Goal: Information Seeking & Learning: Learn about a topic

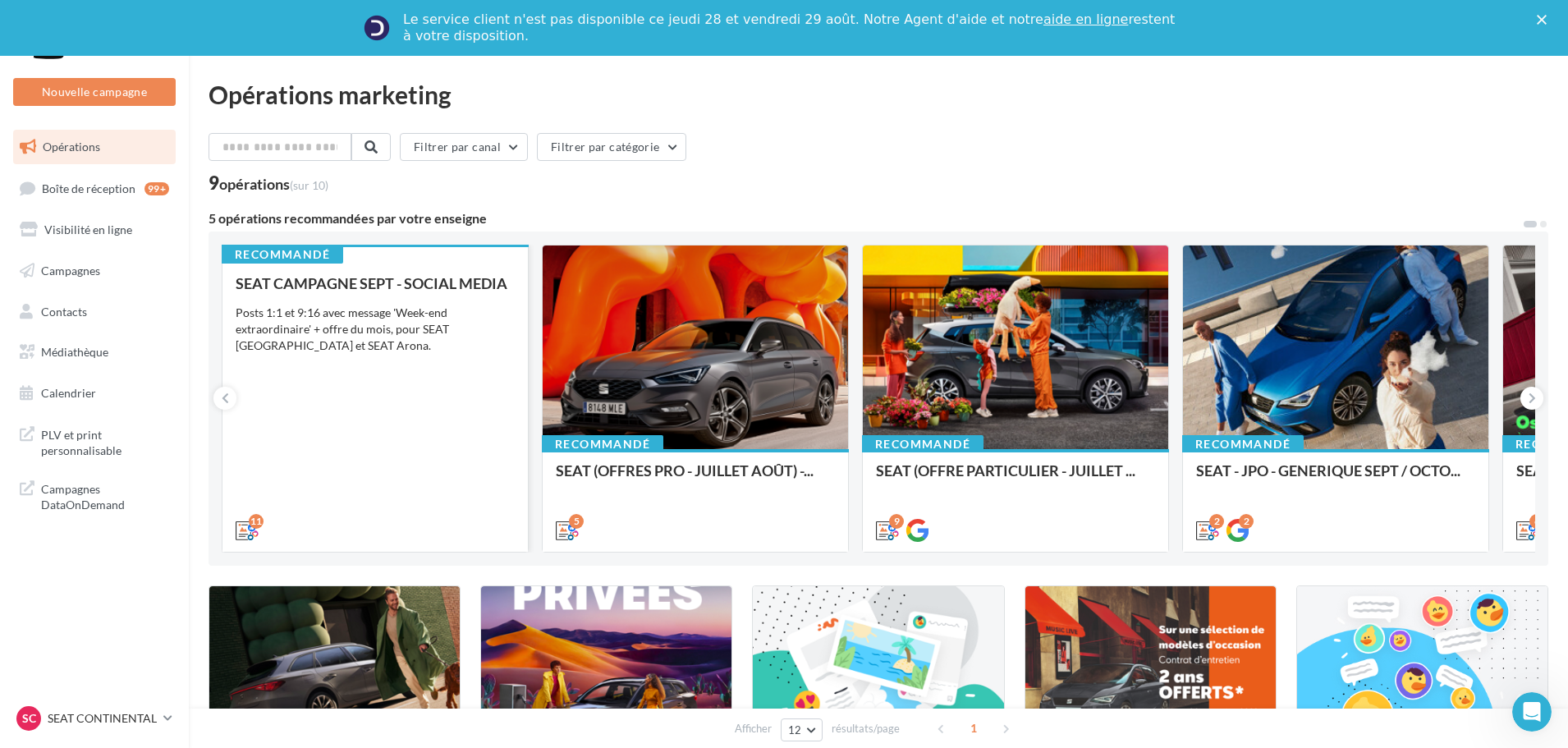
click at [465, 298] on div "SEAT CAMPAGNE SEPT - SOCIAL MEDIA Posts 1:1 et 9:16 avec message 'Week-end extr…" at bounding box center [375, 406] width 279 height 262
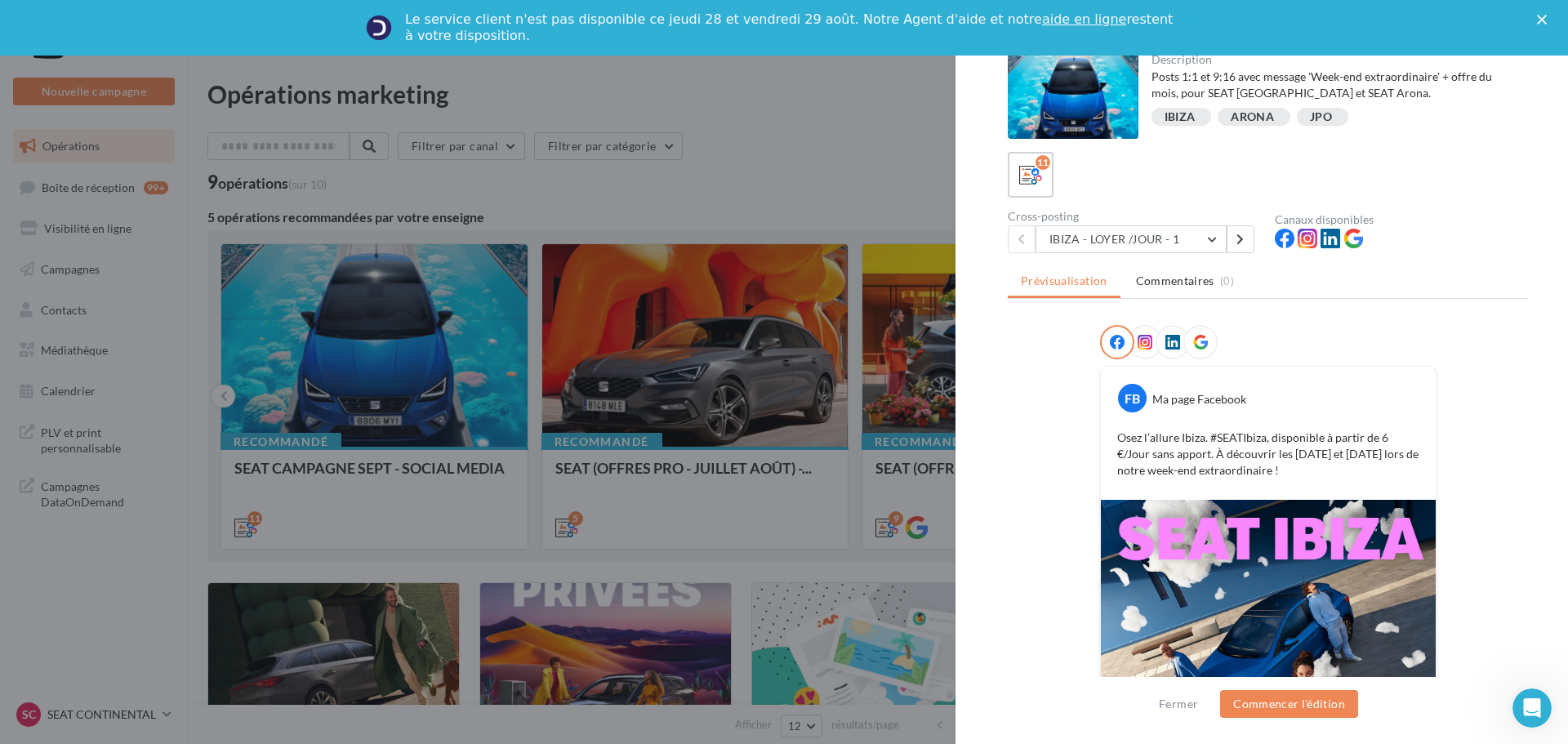
click at [807, 284] on div at bounding box center [784, 372] width 1568 height 744
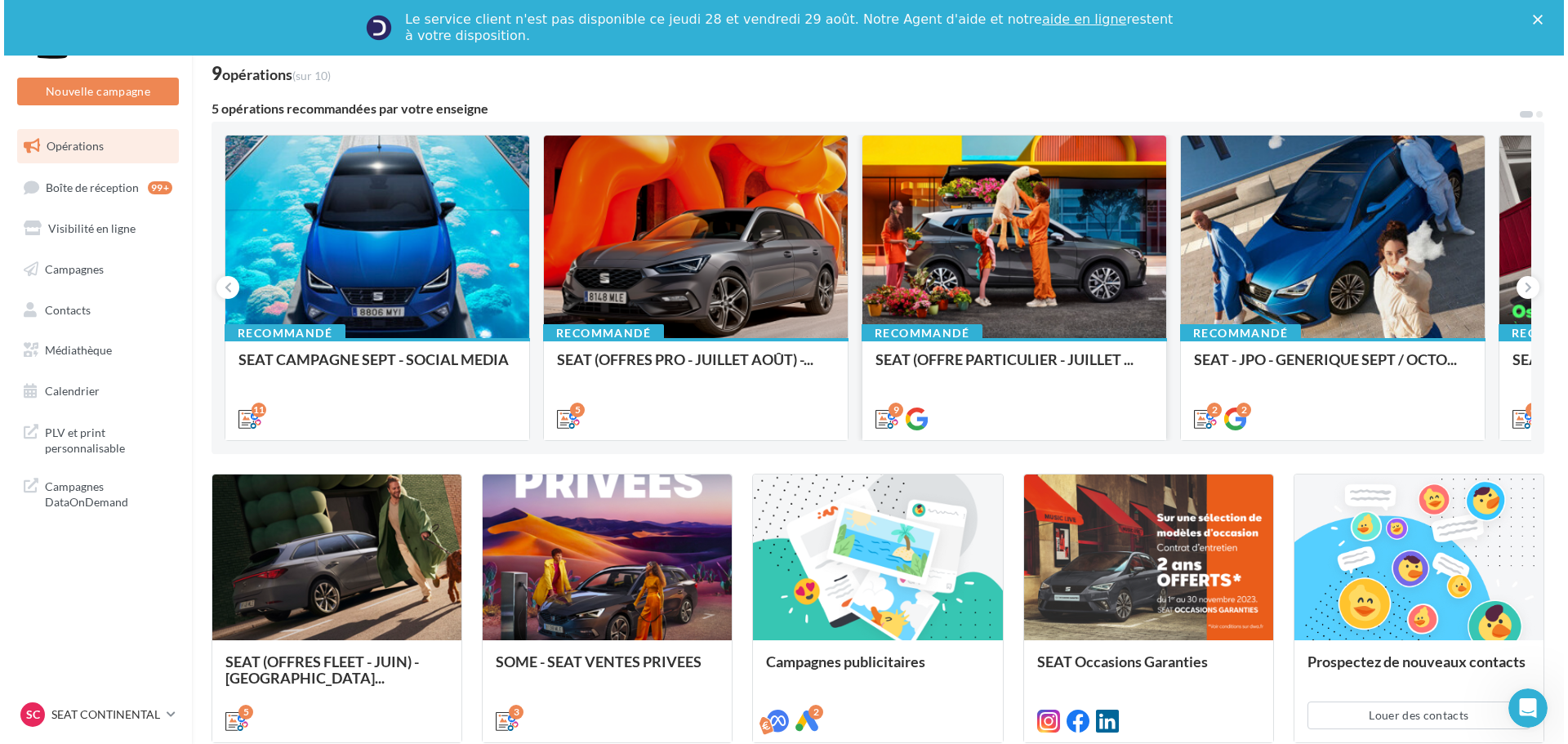
scroll to position [243, 0]
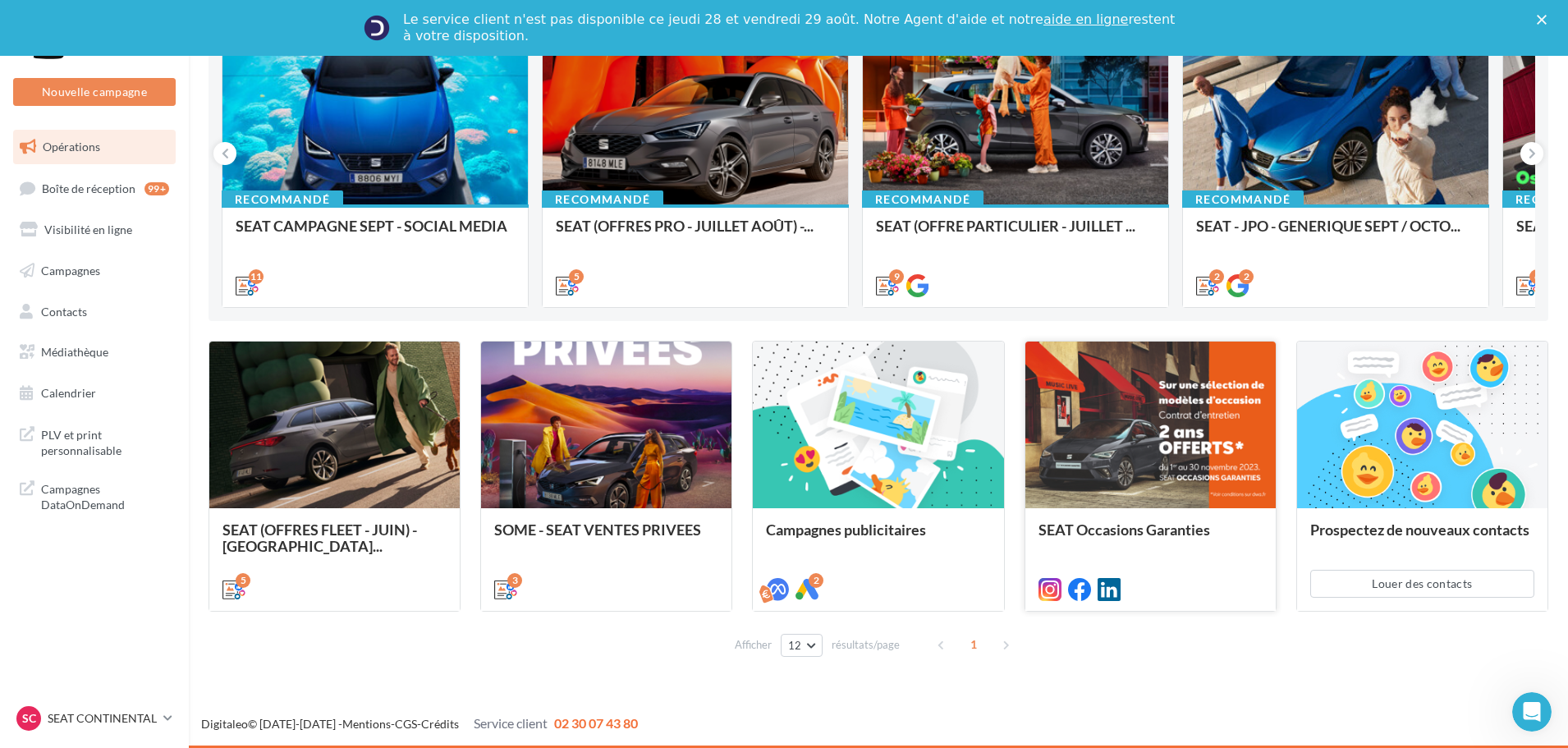
click at [1245, 514] on div "SEAT Occasions Garanties" at bounding box center [1150, 558] width 250 height 101
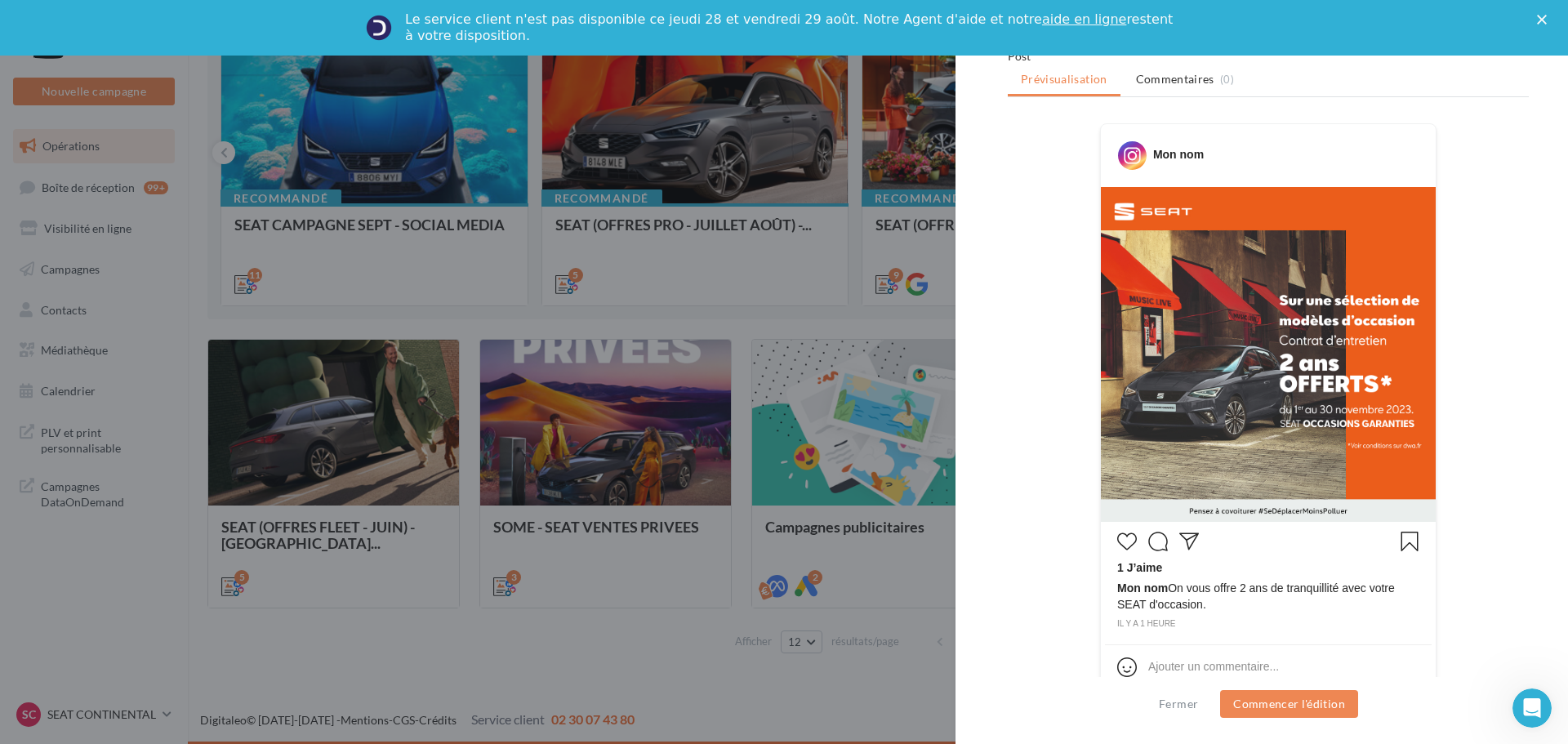
scroll to position [241, 0]
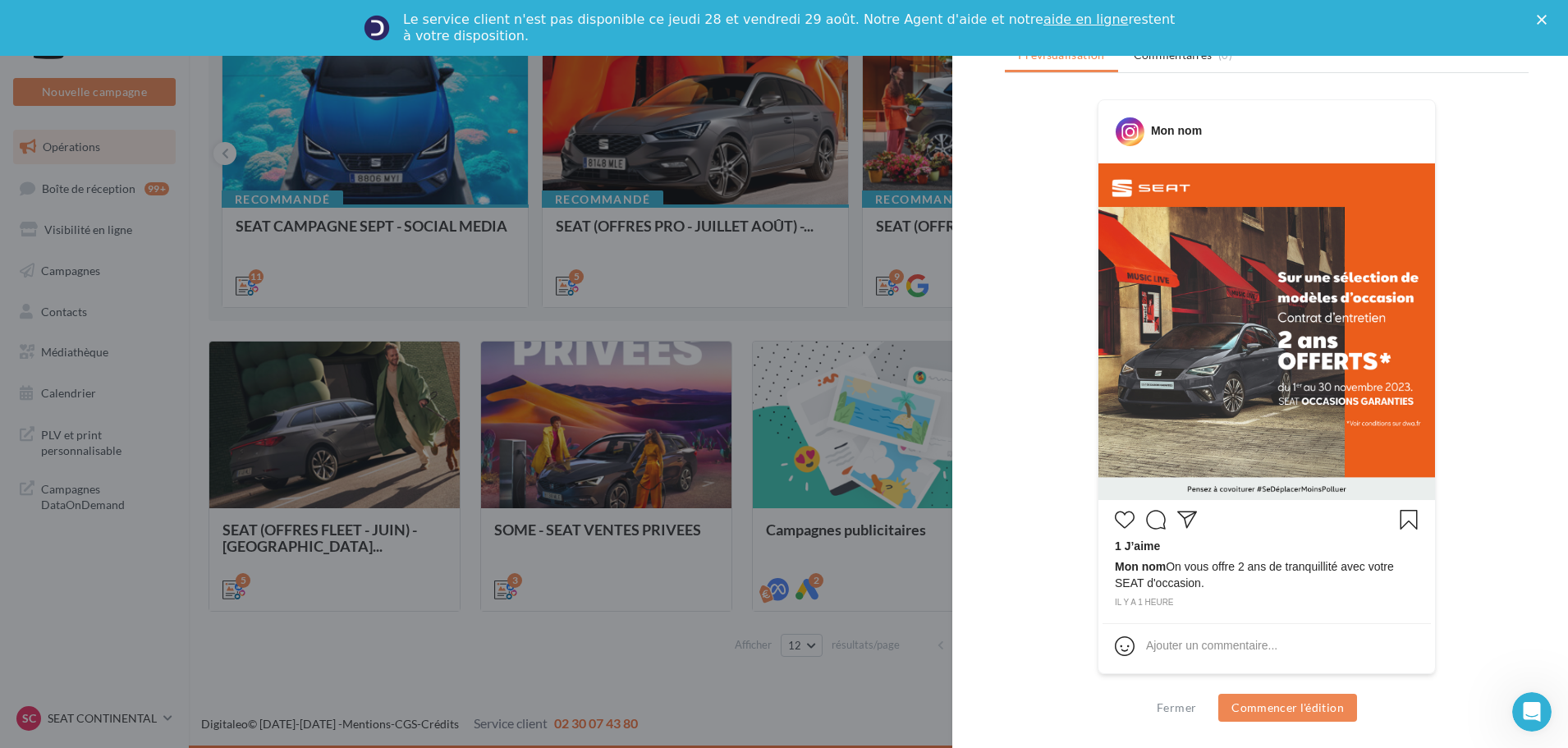
click at [612, 433] on div at bounding box center [784, 374] width 1568 height 748
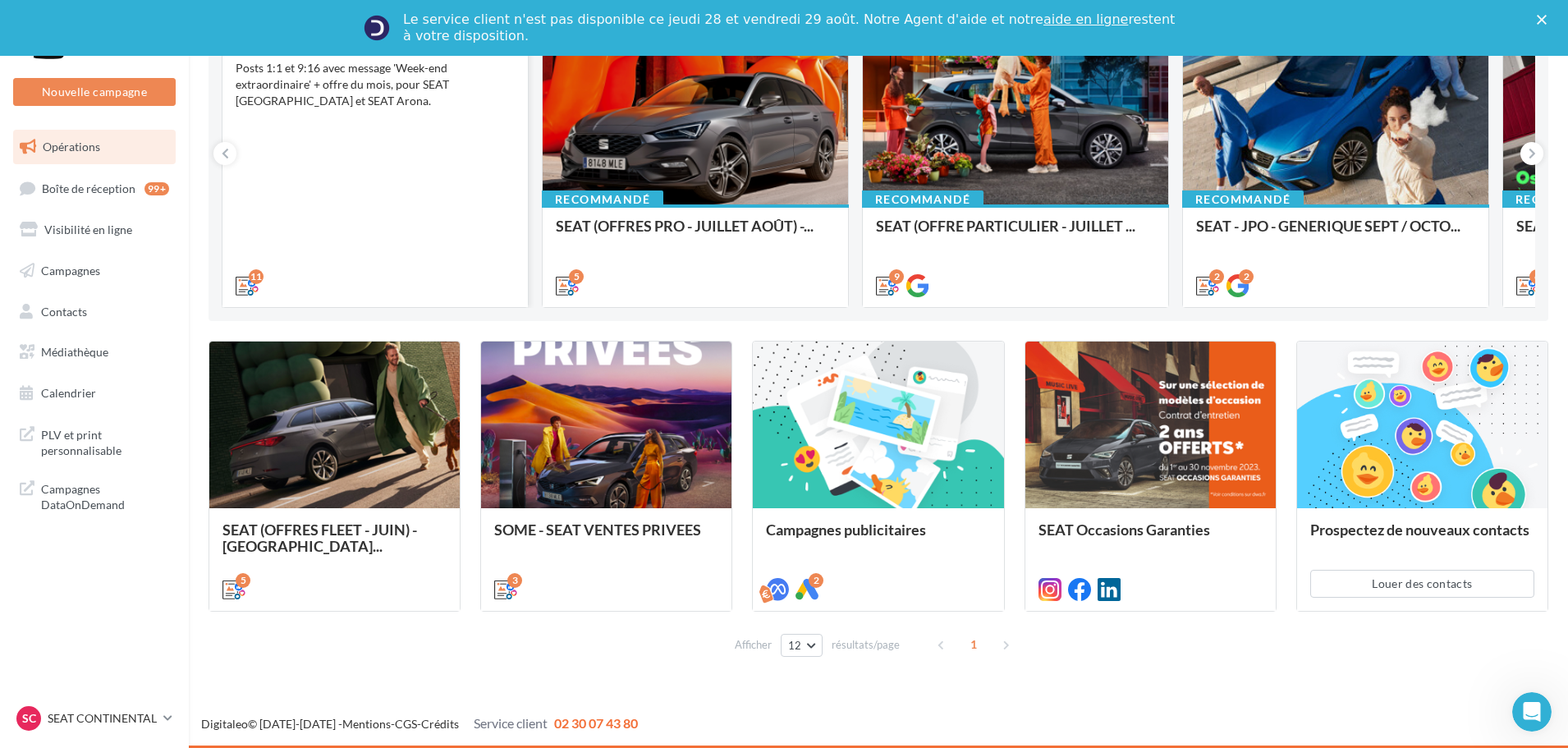
click at [425, 229] on div "SEAT CAMPAGNE SEPT - SOCIAL MEDIA Posts 1:1 et 9:16 avec message 'Week-end extr…" at bounding box center [375, 161] width 279 height 262
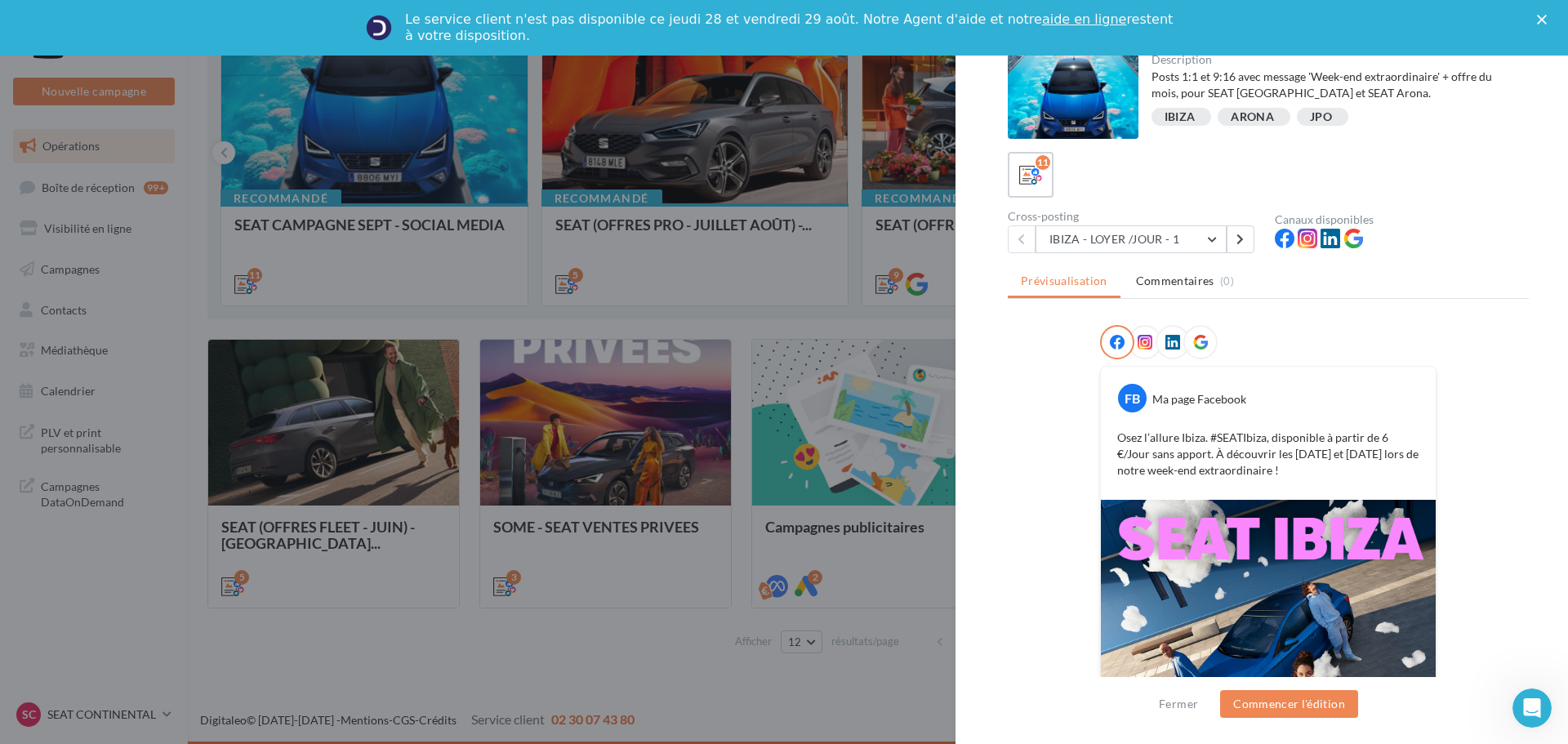
click at [1164, 222] on div "Cross-posting IBIZA - LOYER /JOUR - 1 IBIZA - LOYER /JOUR - 1 IBIZA - LOYER /JO…" at bounding box center [1141, 231] width 267 height 42
click at [1163, 236] on button "IBIZA - LOYER /JOUR - 1" at bounding box center [1131, 239] width 191 height 28
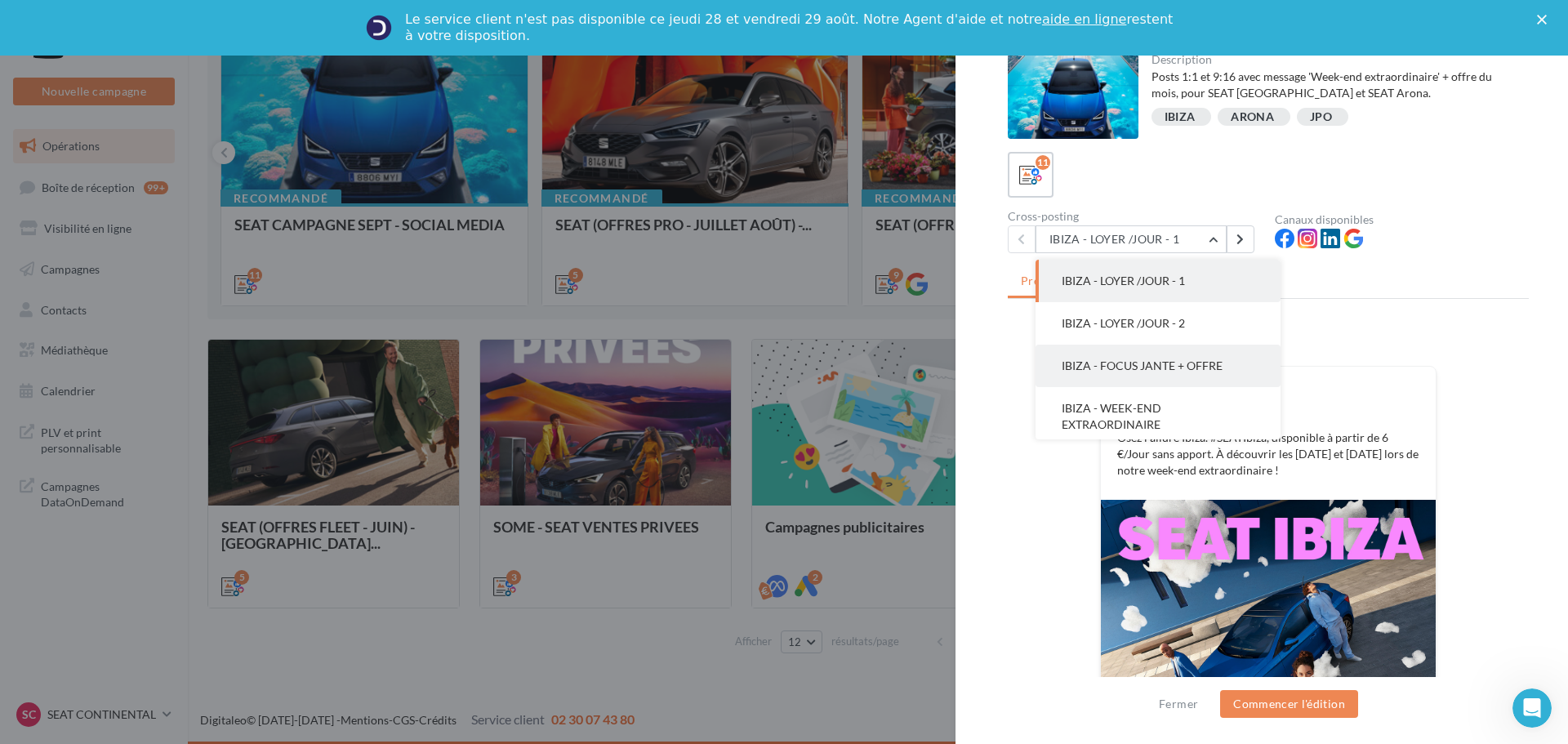
click at [1213, 374] on button "IBIZA - FOCUS JANTE + OFFRE" at bounding box center [1157, 366] width 245 height 42
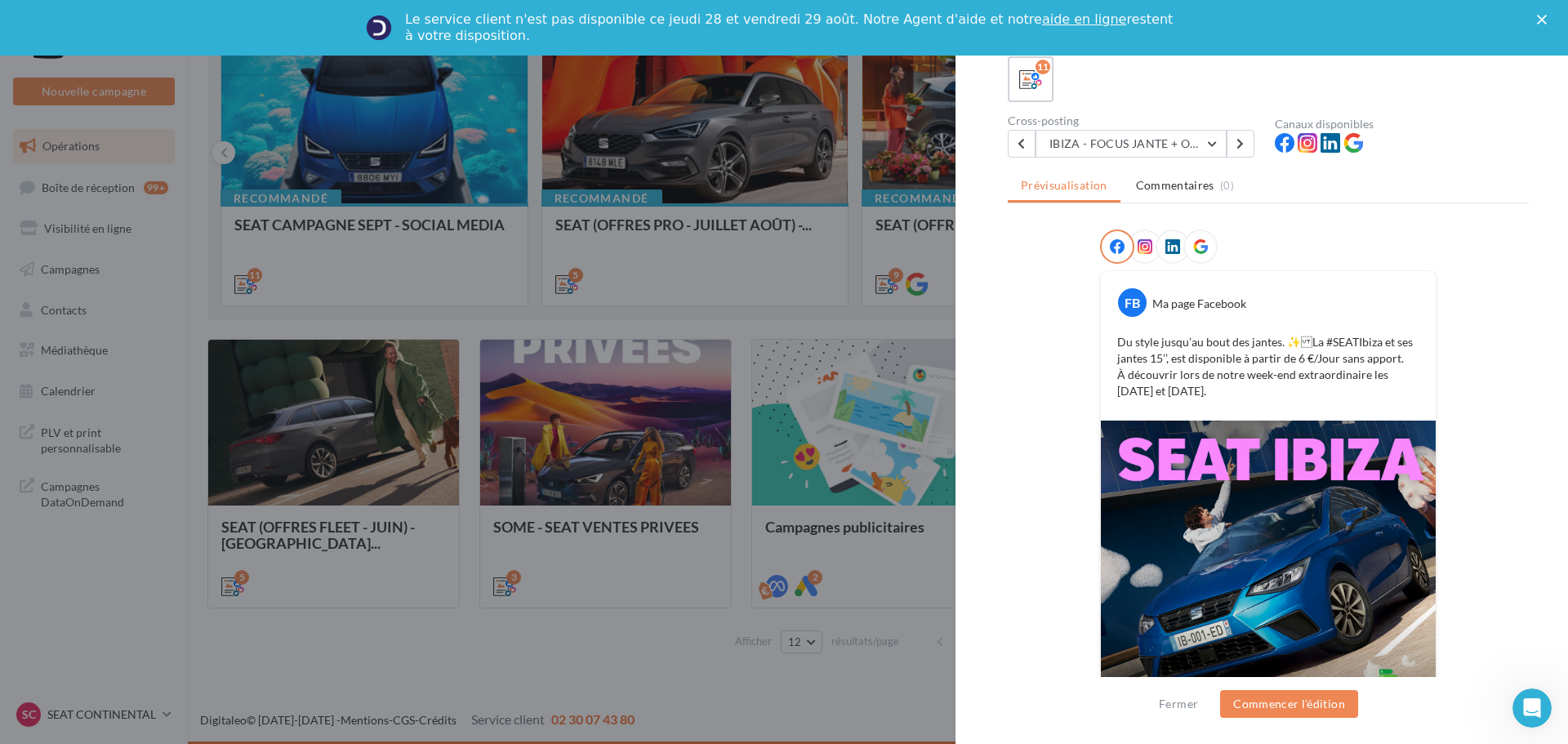
scroll to position [18, 0]
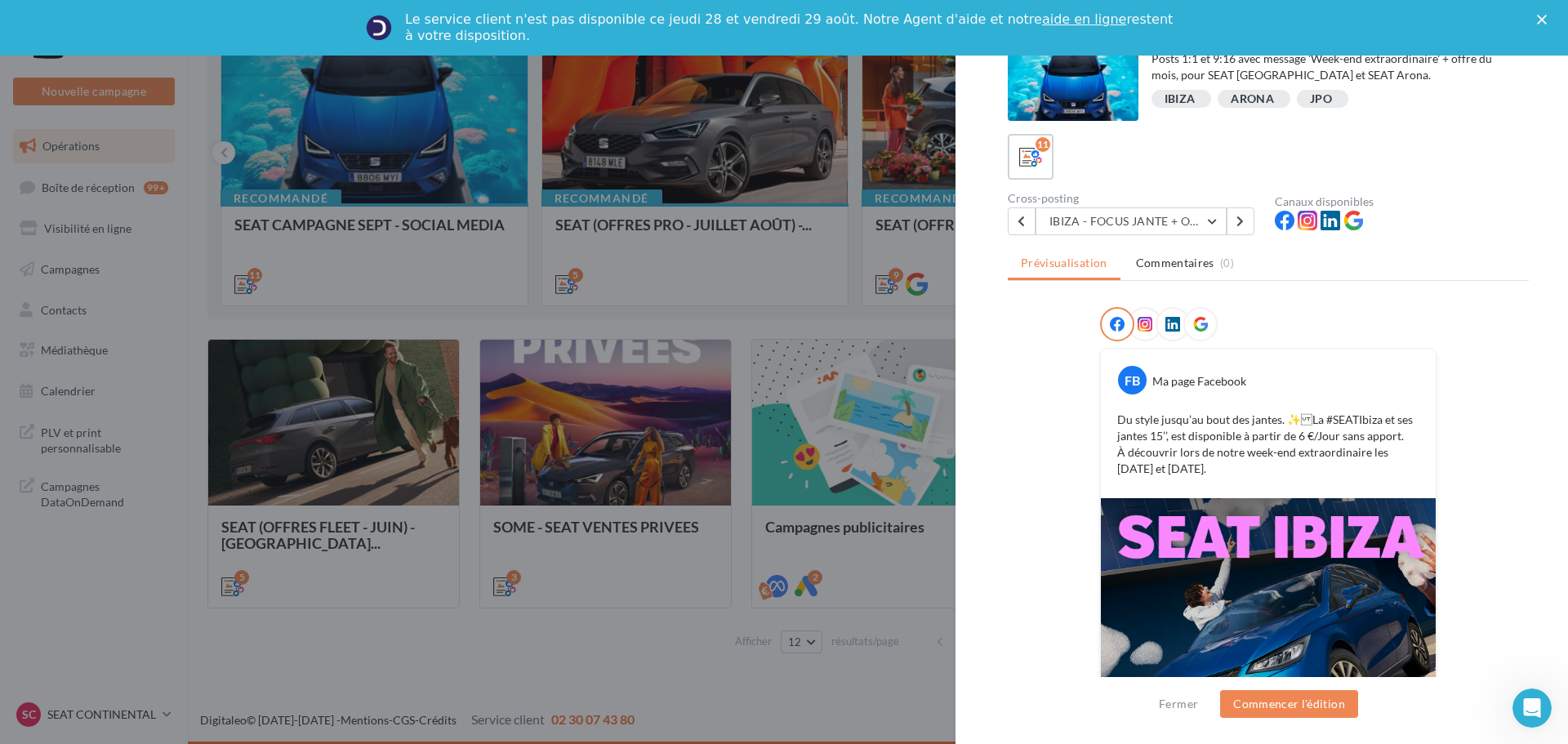
click at [1148, 237] on div "Description Posts 1:1 et 9:16 avec message 'Week-end extraordinaire' + offre du…" at bounding box center [1268, 372] width 625 height 637
click at [1155, 230] on button "IBIZA - FOCUS JANTE + OFFRE" at bounding box center [1131, 221] width 191 height 28
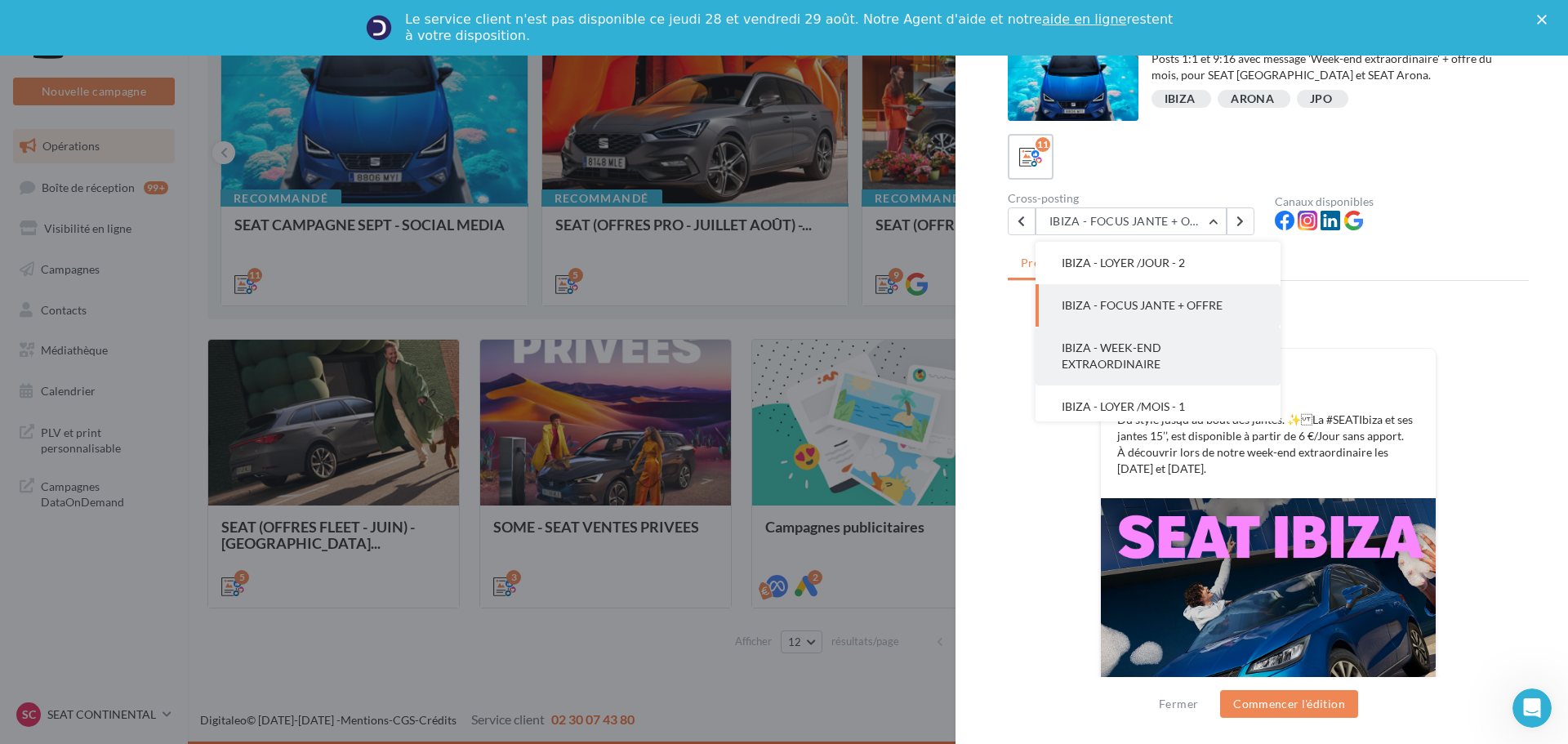
click at [1156, 369] on span "IBIZA - WEEK-END EXTRAORDINAIRE" at bounding box center [1111, 355] width 100 height 30
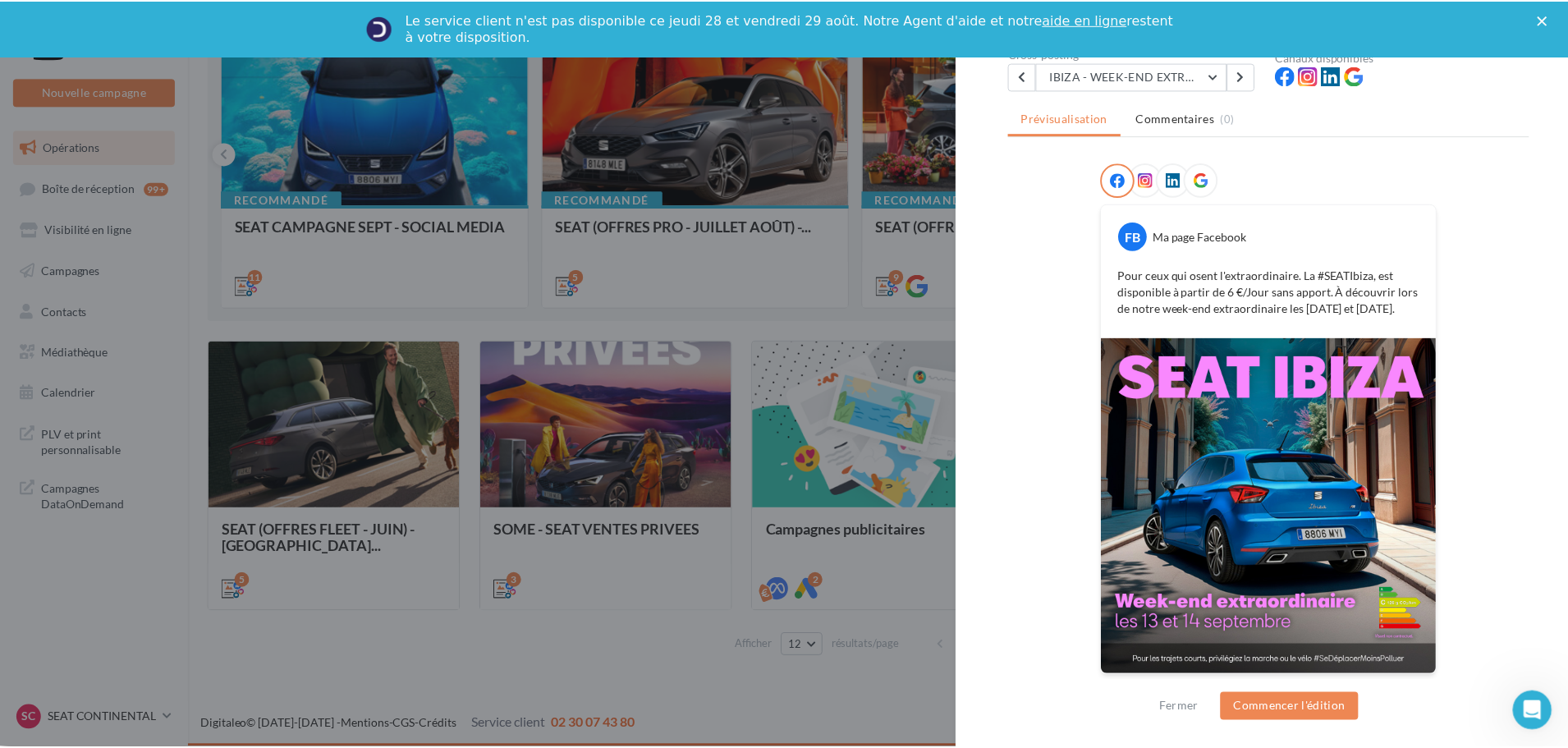
scroll to position [165, 0]
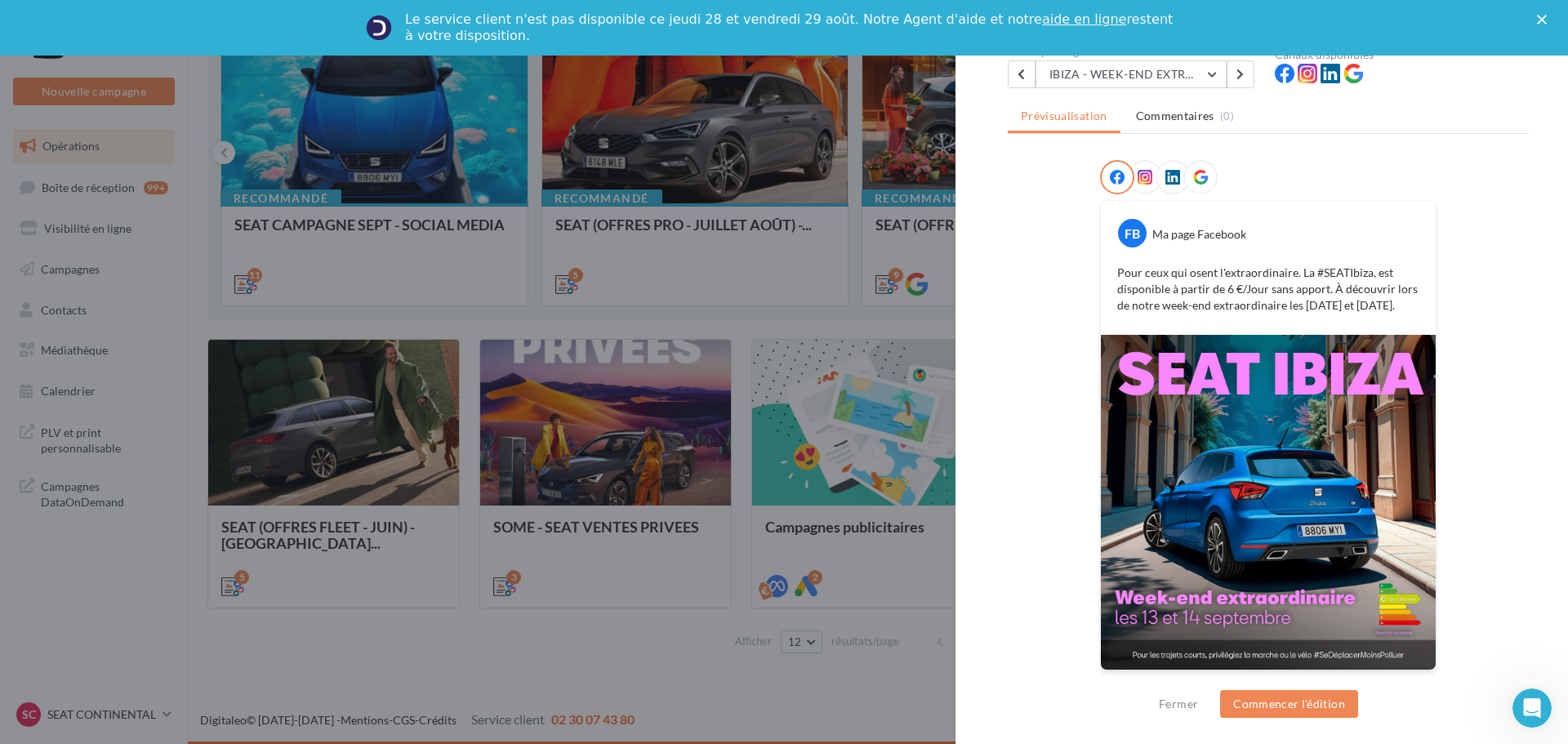
click at [824, 394] on div at bounding box center [784, 372] width 1568 height 744
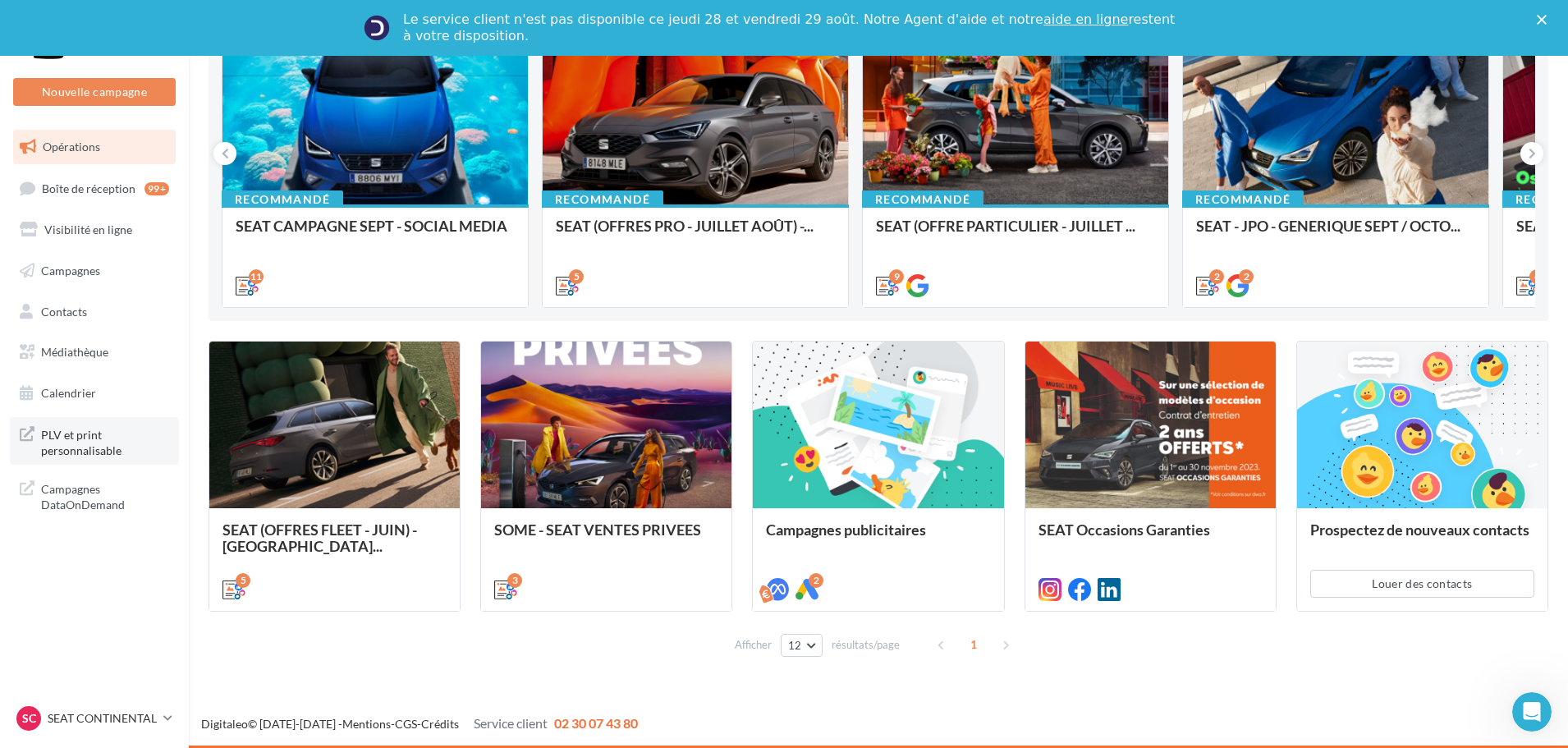
click at [93, 431] on span "PLV et print personnalisable" at bounding box center [105, 441] width 128 height 36
click at [116, 361] on link "Médiathèque" at bounding box center [94, 353] width 169 height 35
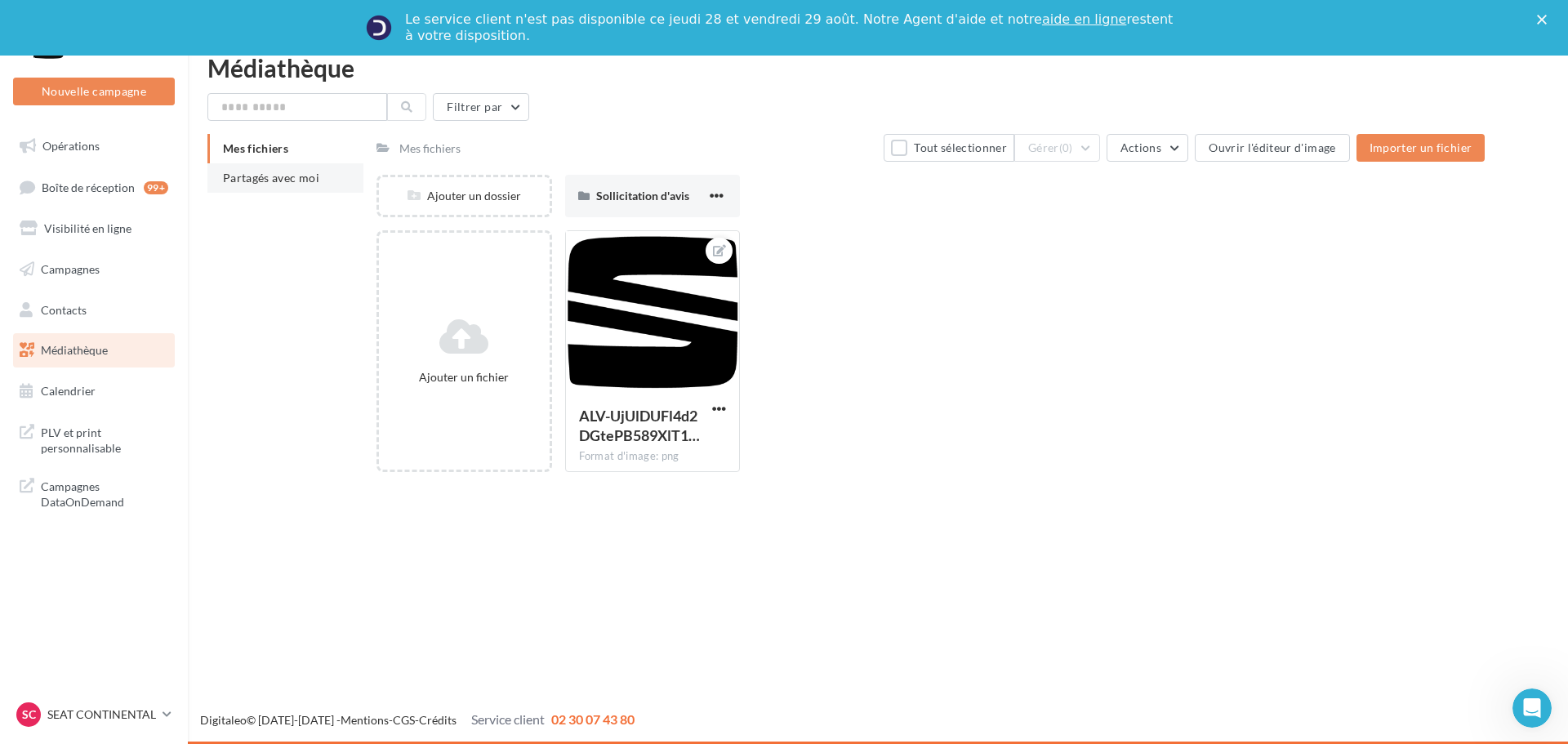
click at [331, 179] on li "Partagés avec moi" at bounding box center [285, 178] width 156 height 29
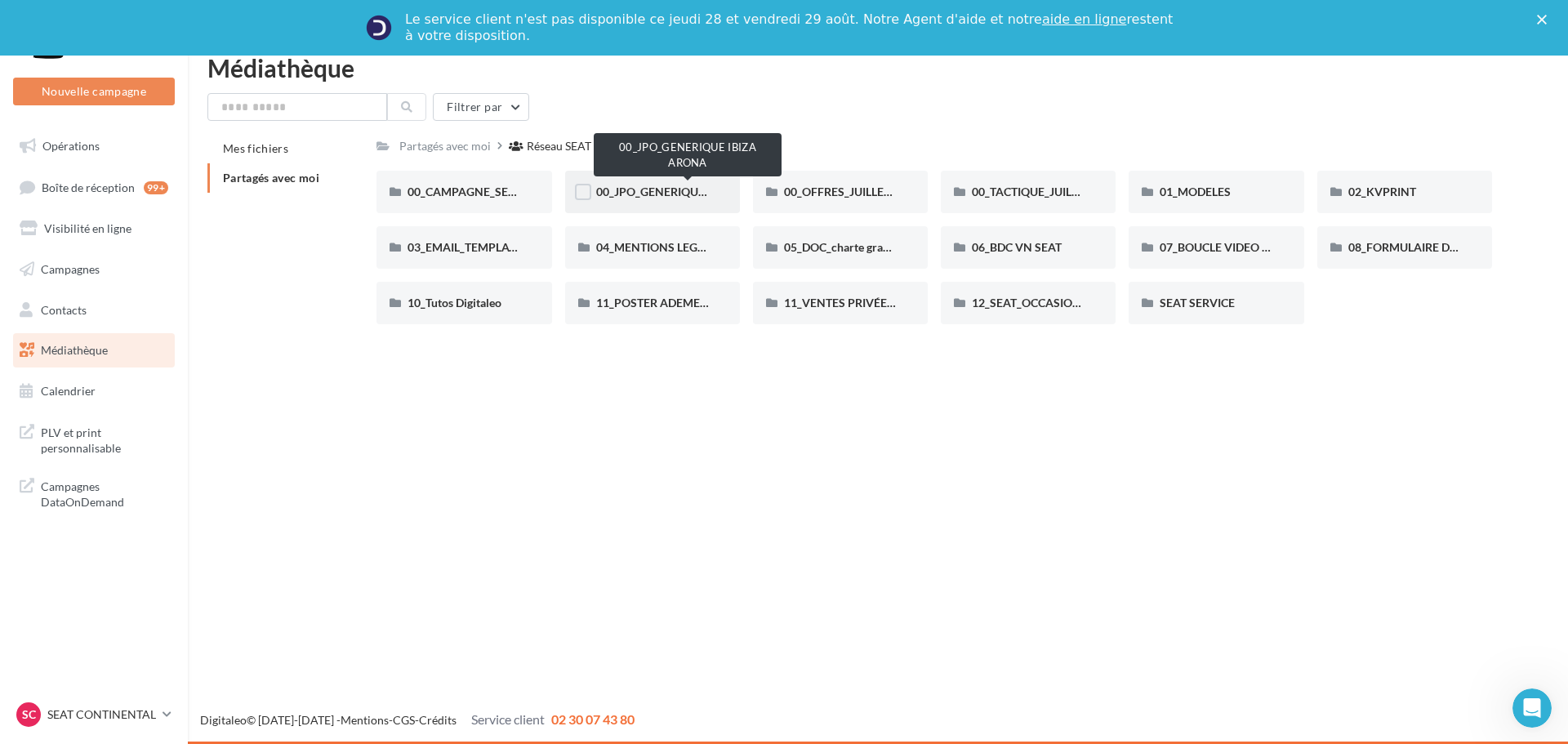
click at [703, 195] on span "00_JPO_GENERIQUE IBIZA ARONA" at bounding box center [688, 191] width 185 height 14
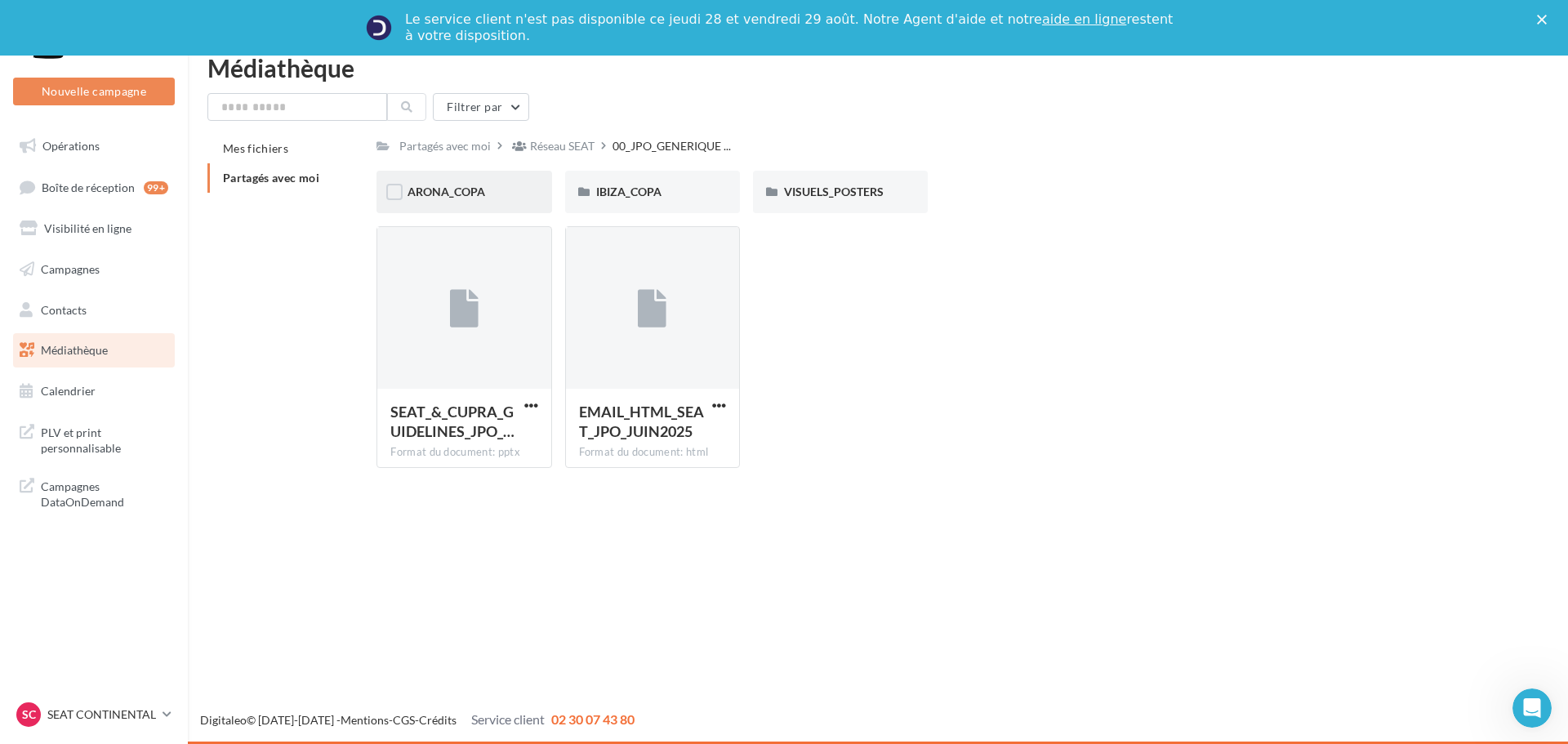
click at [399, 203] on div at bounding box center [394, 194] width 16 height 21
click at [431, 192] on span "ARONA_COPA" at bounding box center [446, 191] width 78 height 14
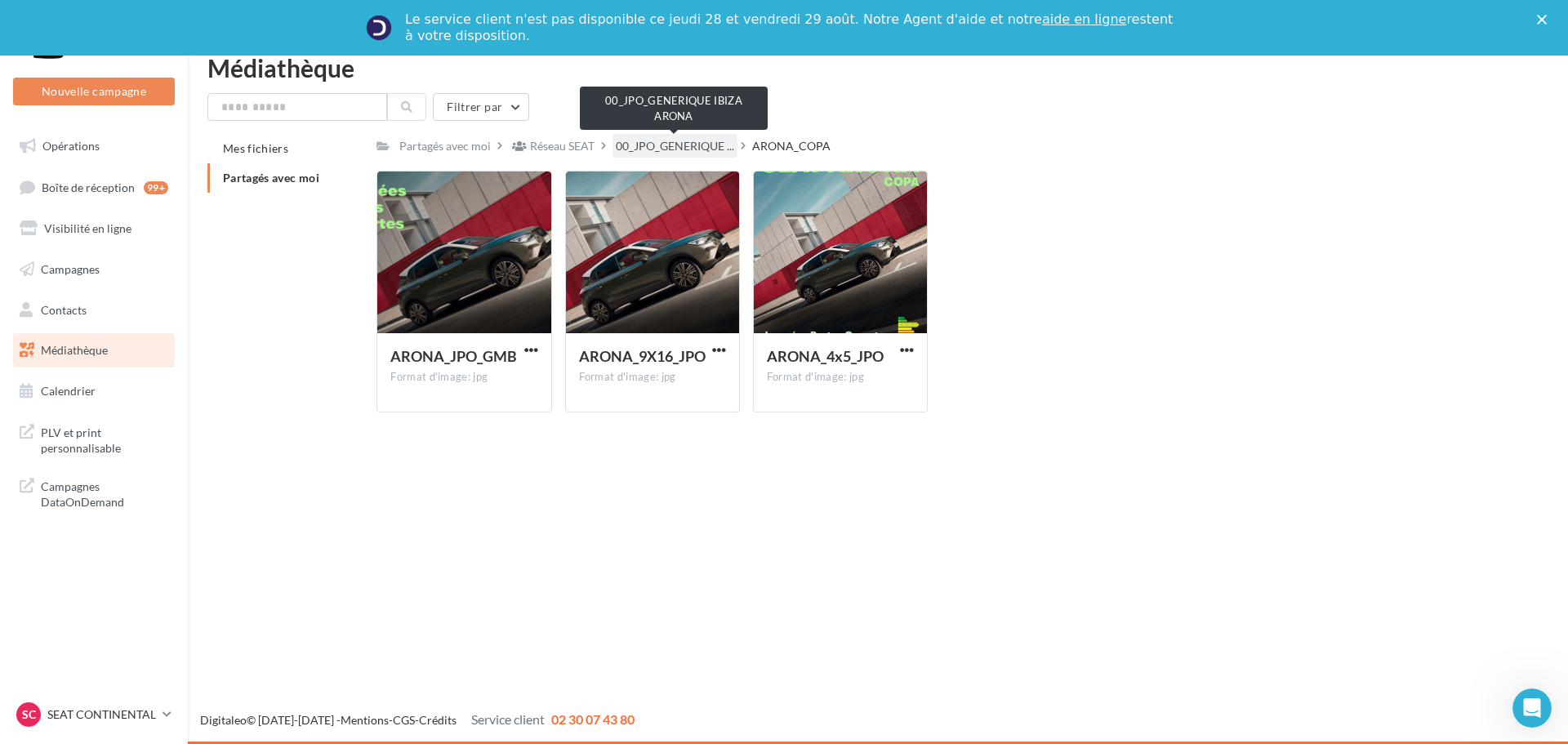
click at [651, 138] on span "00_JPO_GENERIQUE ..." at bounding box center [675, 146] width 119 height 16
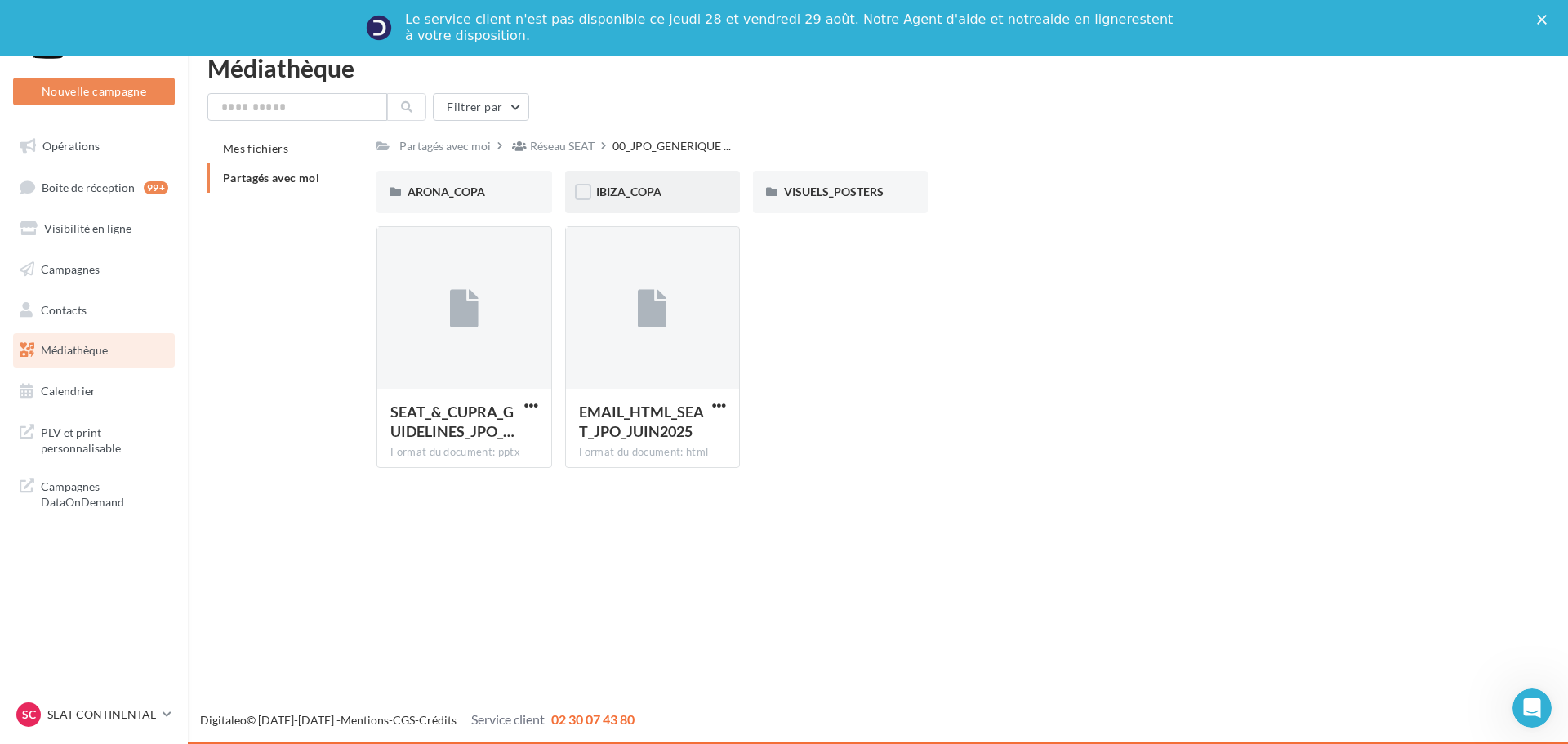
click at [637, 192] on span "IBIZA_COPA" at bounding box center [628, 191] width 65 height 14
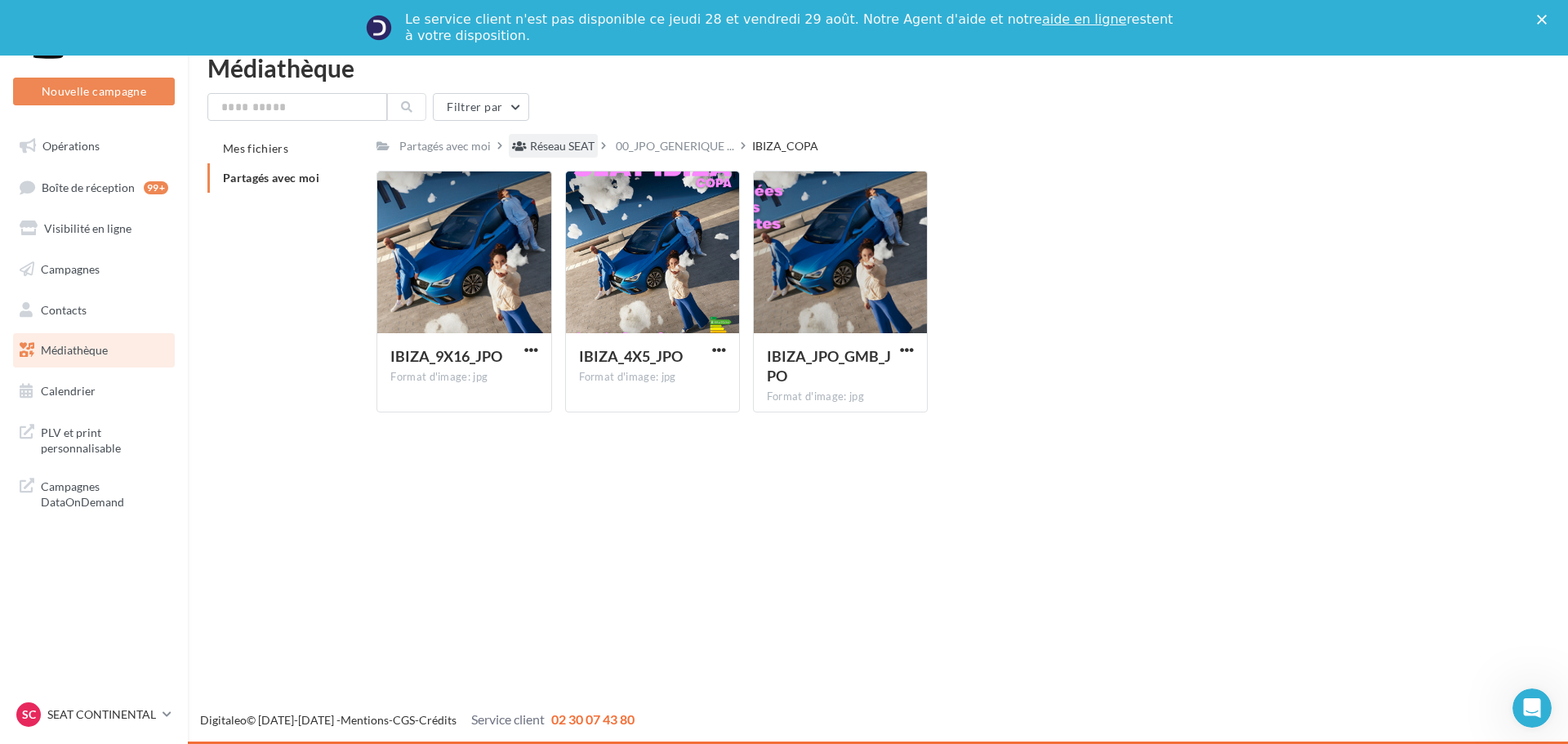
click at [592, 158] on div "Réseau SEAT" at bounding box center [553, 146] width 89 height 23
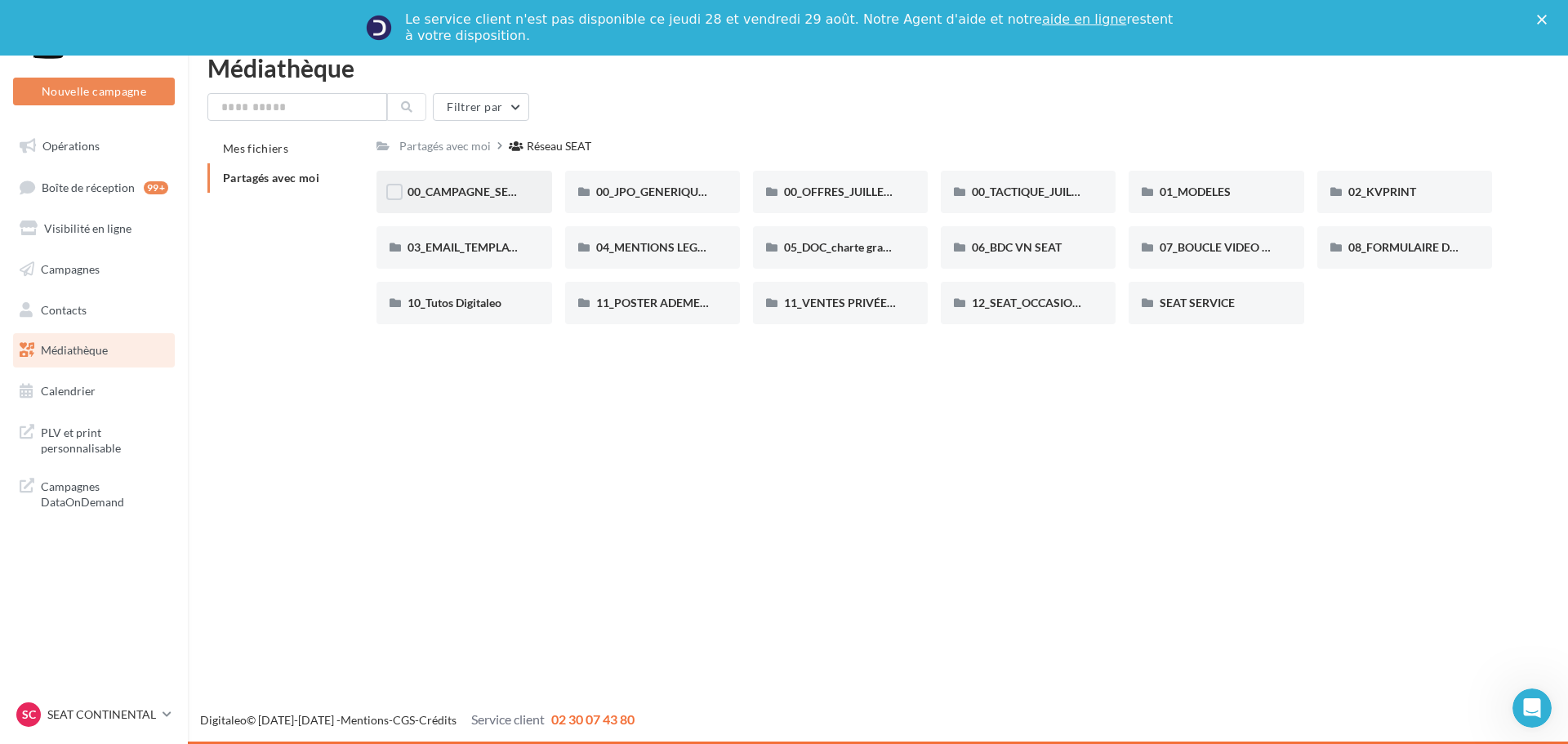
click at [466, 193] on span "00_CAMPAGNE_SEPTEMBRE" at bounding box center [483, 191] width 152 height 14
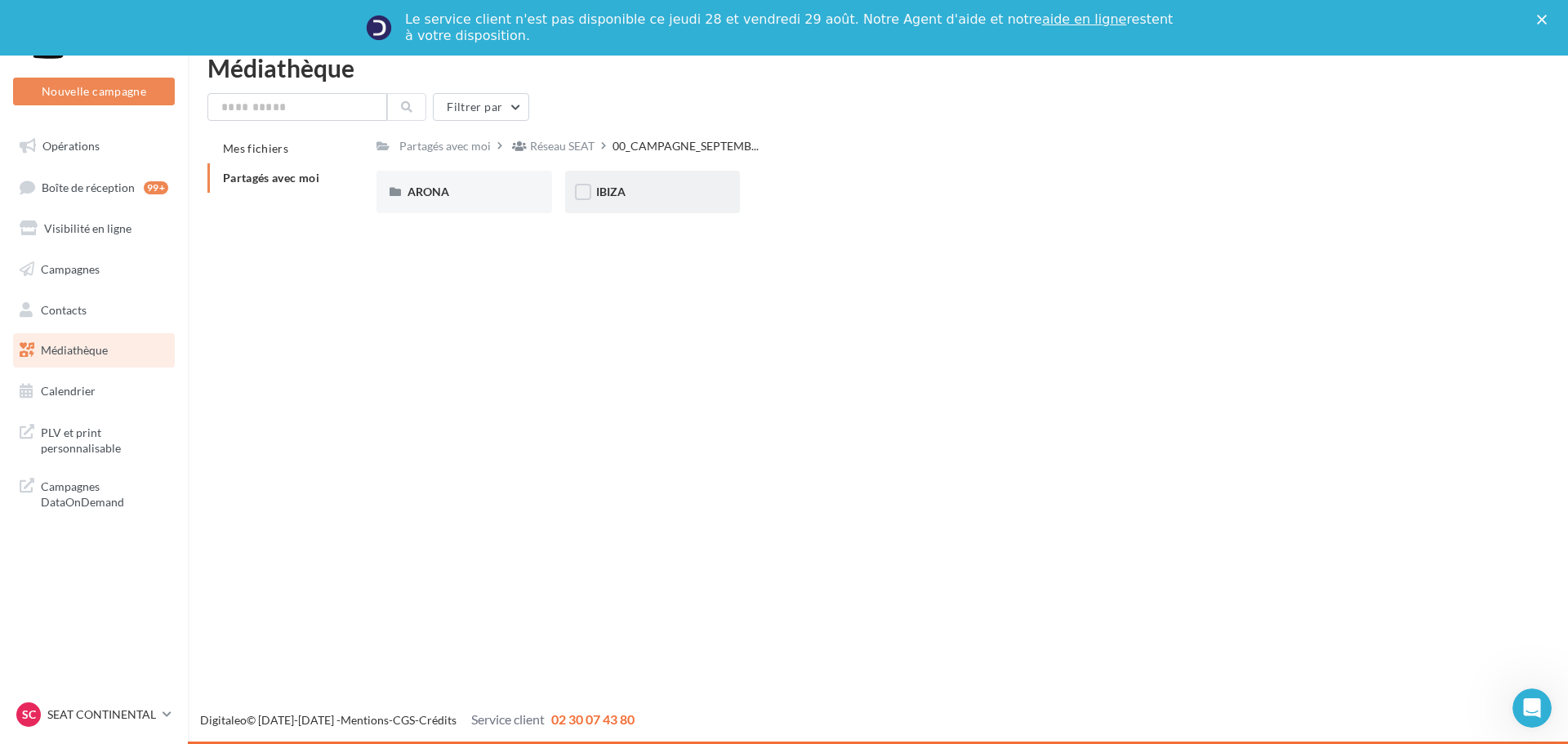
click at [648, 195] on div "IBIZA" at bounding box center [652, 191] width 113 height 16
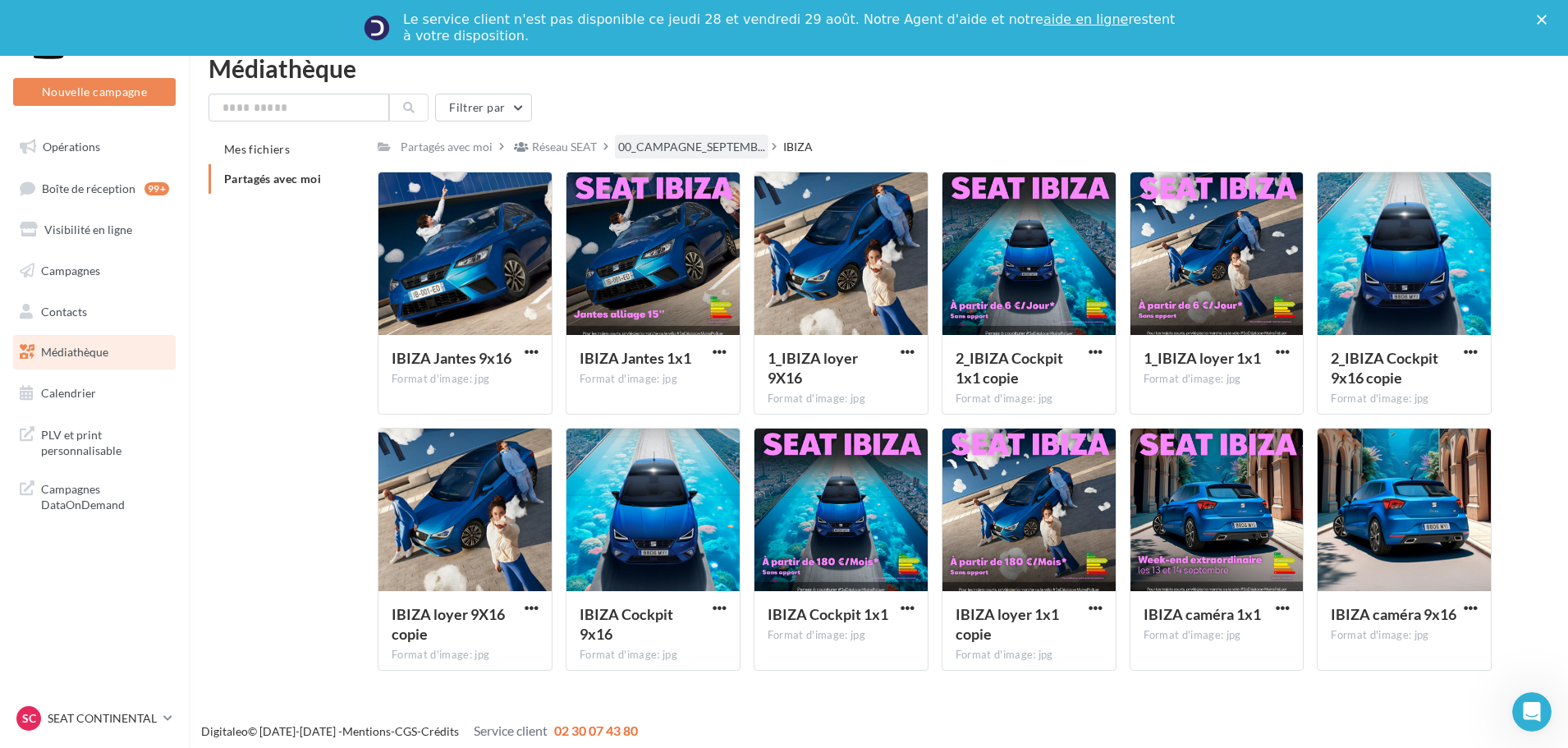
click at [672, 153] on span "00_CAMPAGNE_SEPTEMB..." at bounding box center [692, 146] width 147 height 17
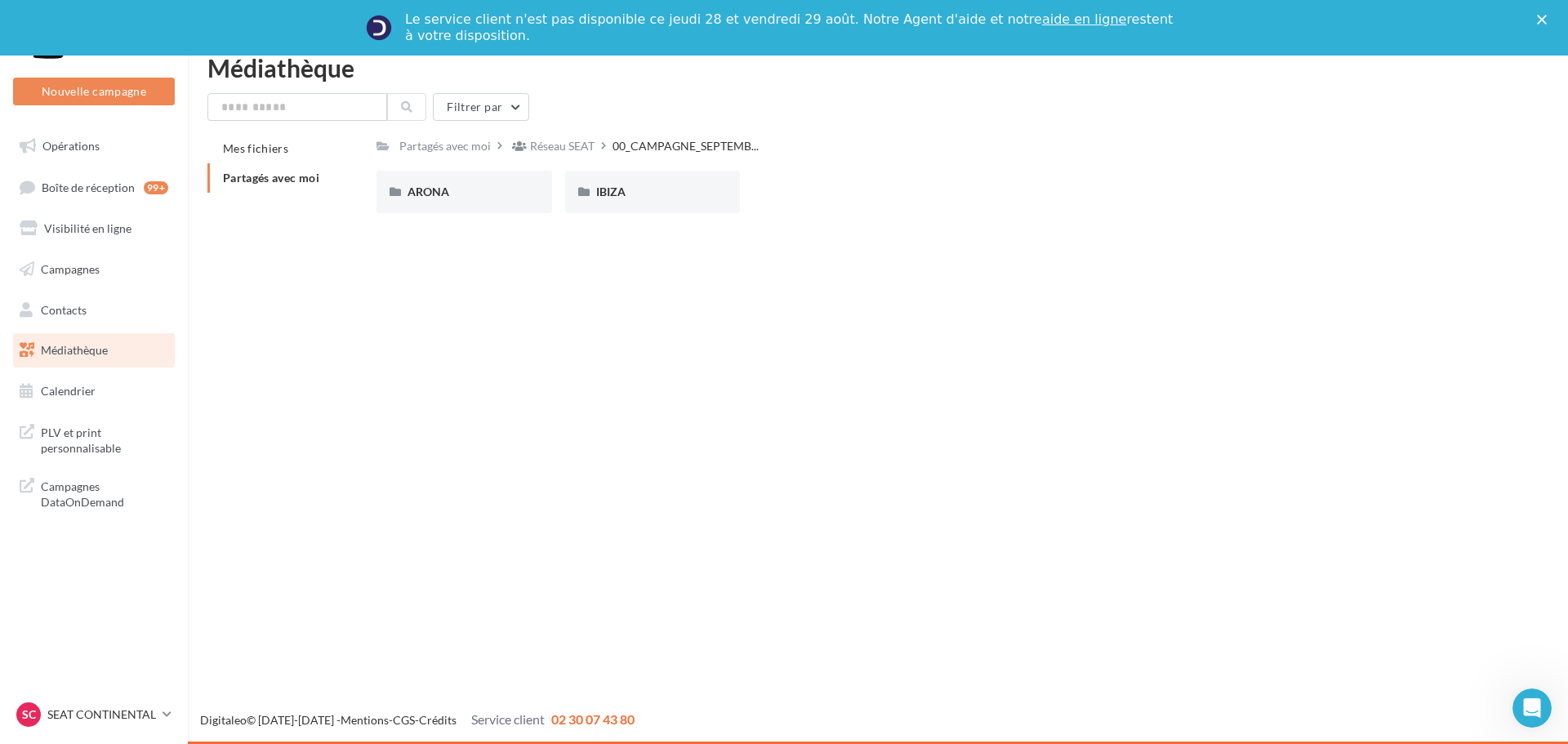
click at [466, 170] on div "Partagés avec moi Réseau SEAT 00_CAMPAGNE_SEPTEMB... Rs Partagé par Réseau SEAT…" at bounding box center [935, 180] width 1116 height 93
click at [469, 178] on div "ARONA" at bounding box center [464, 191] width 175 height 42
